Goal: Task Accomplishment & Management: Manage account settings

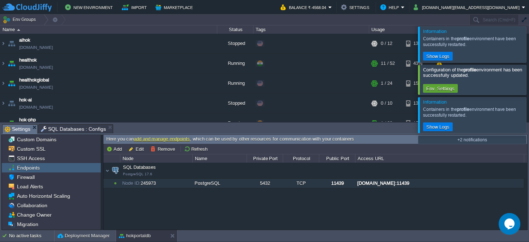
scroll to position [116, 0]
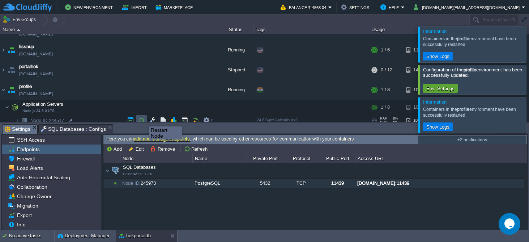
click at [144, 120] on button "button" at bounding box center [141, 120] width 7 height 7
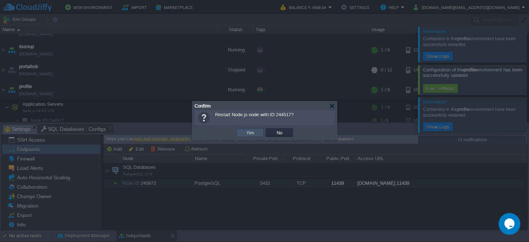
click at [245, 131] on button "Yes" at bounding box center [250, 132] width 12 height 7
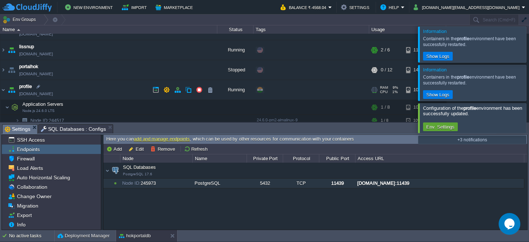
scroll to position [267, 0]
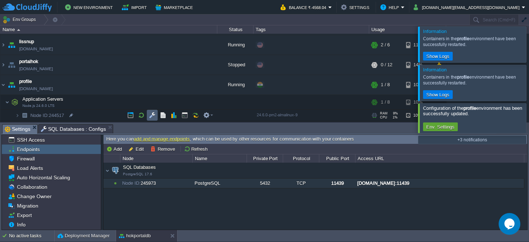
click at [155, 114] on button "button" at bounding box center [152, 115] width 7 height 7
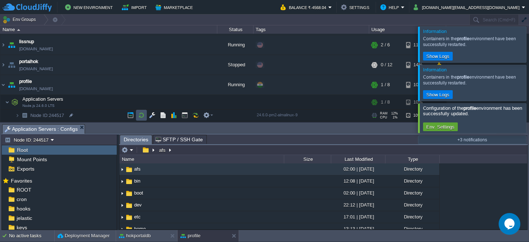
click at [140, 116] on button "button" at bounding box center [141, 115] width 7 height 7
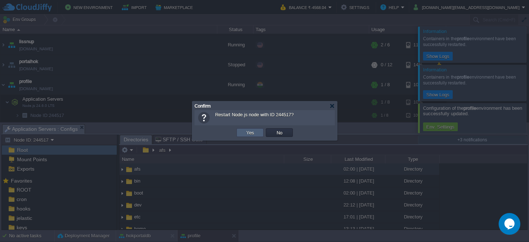
click at [251, 133] on button "Yes" at bounding box center [250, 132] width 12 height 7
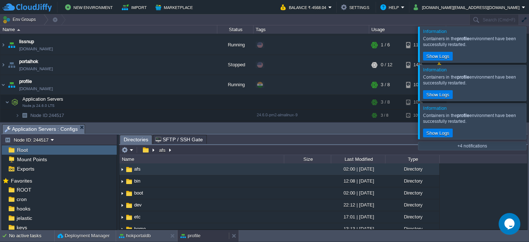
click at [196, 234] on button "profile" at bounding box center [190, 235] width 20 height 7
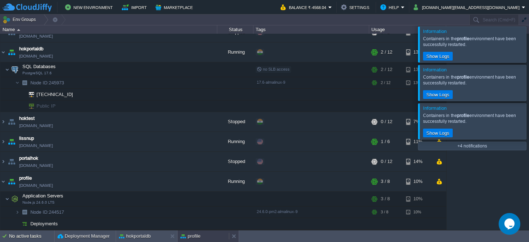
click at [196, 234] on button "profile" at bounding box center [190, 235] width 20 height 7
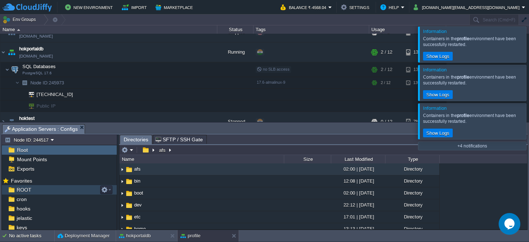
scroll to position [20, 0]
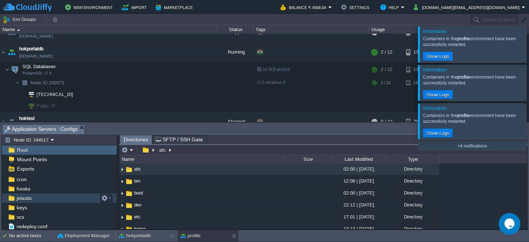
click at [37, 199] on div "jelastic" at bounding box center [59, 197] width 115 height 9
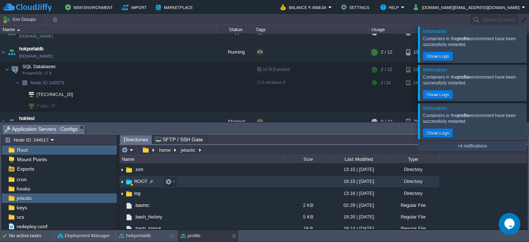
scroll to position [37, 0]
click at [133, 180] on span "ROOT" at bounding box center [141, 179] width 16 height 6
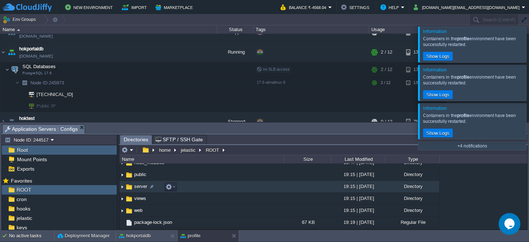
scroll to position [31, 0]
click at [140, 188] on span "server" at bounding box center [140, 185] width 15 height 6
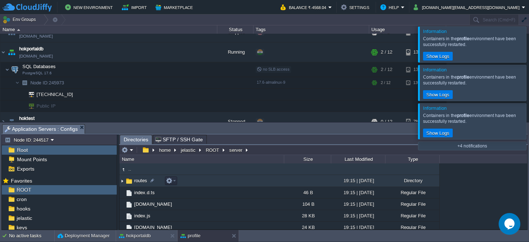
scroll to position [4, 0]
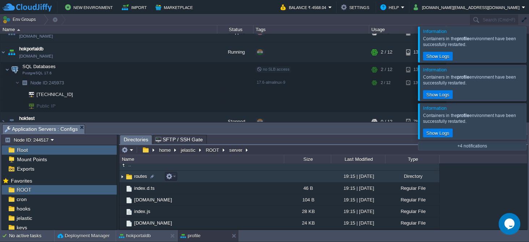
click at [143, 177] on span "routes" at bounding box center [140, 176] width 15 height 6
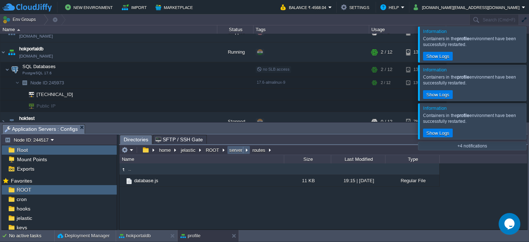
click at [231, 151] on button "server" at bounding box center [236, 149] width 16 height 7
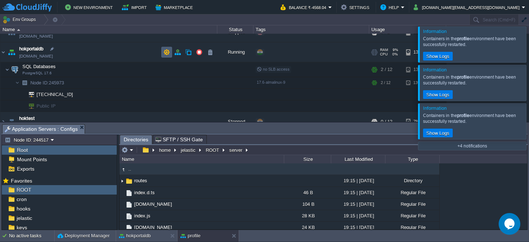
click at [167, 52] on button "button" at bounding box center [166, 52] width 7 height 7
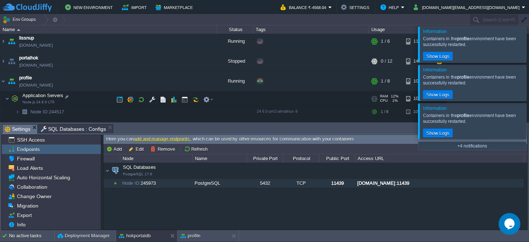
scroll to position [278, 0]
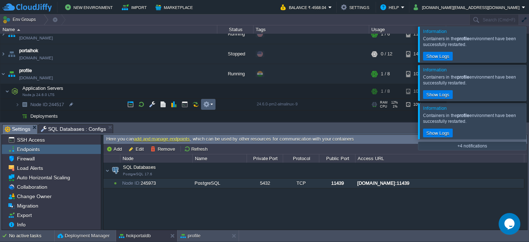
click at [213, 103] on em at bounding box center [208, 104] width 10 height 7
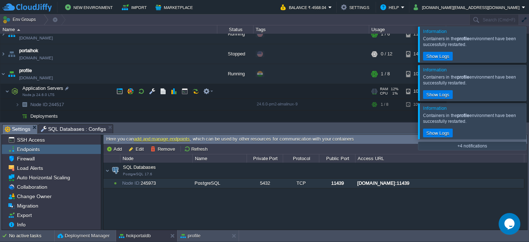
click at [87, 88] on td "Application Servers Node.js 24.6.0 LTS" at bounding box center [108, 91] width 217 height 15
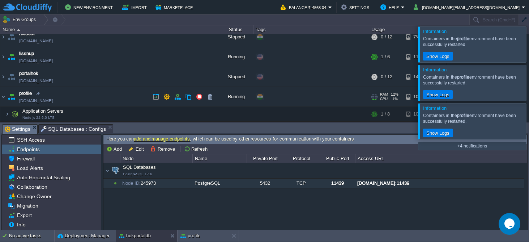
scroll to position [255, 0]
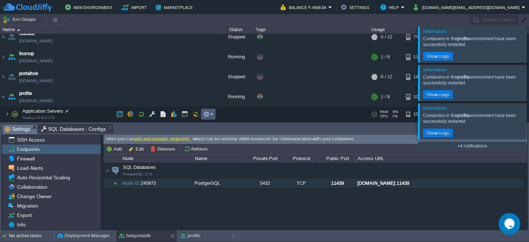
click at [213, 114] on td at bounding box center [208, 114] width 14 height 11
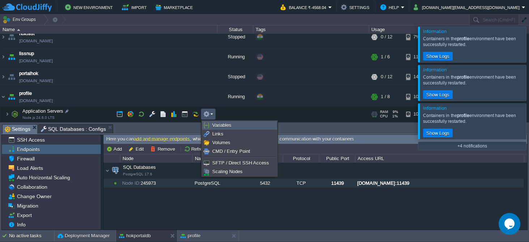
click at [221, 125] on span "Variables" at bounding box center [221, 124] width 19 height 5
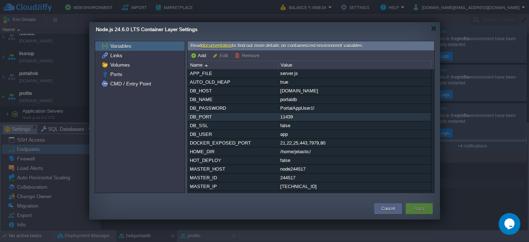
click at [292, 118] on div "11439" at bounding box center [354, 116] width 152 height 8
click at [221, 55] on button "Edit" at bounding box center [222, 55] width 18 height 7
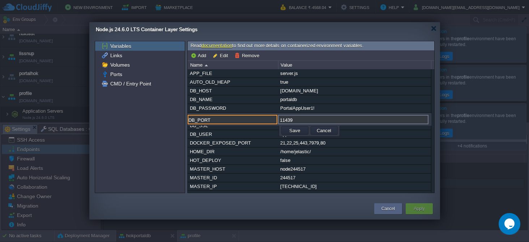
click at [299, 121] on input "11439" at bounding box center [353, 119] width 150 height 9
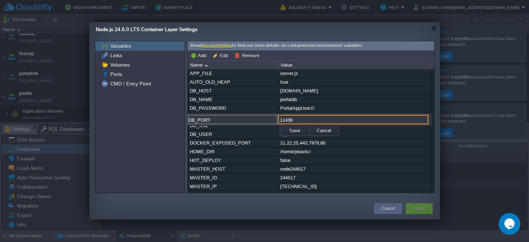
click at [299, 121] on input "11439" at bounding box center [353, 119] width 150 height 9
type input "5432"
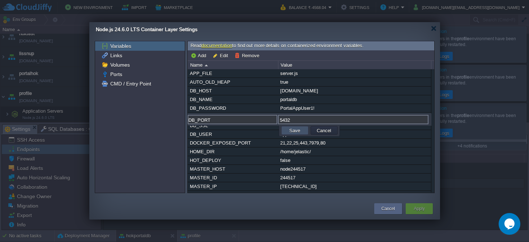
click at [294, 131] on button "Save" at bounding box center [294, 130] width 15 height 7
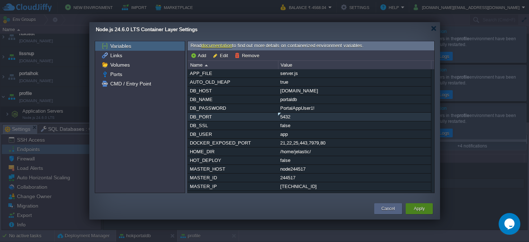
click at [423, 205] on button "Apply" at bounding box center [419, 208] width 11 height 7
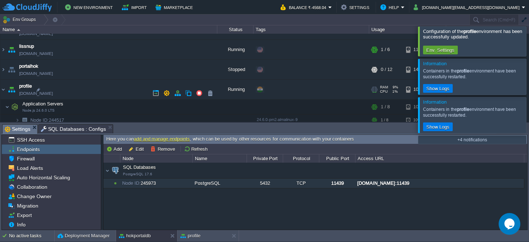
scroll to position [261, 0]
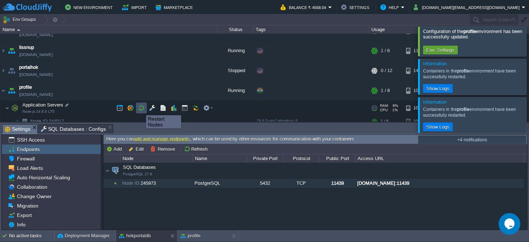
click at [141, 109] on button "button" at bounding box center [141, 108] width 7 height 7
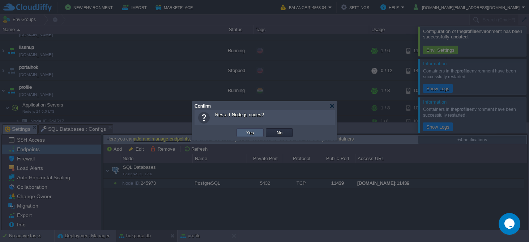
click at [248, 131] on button "Yes" at bounding box center [250, 132] width 12 height 7
